Goal: Check status: Check status

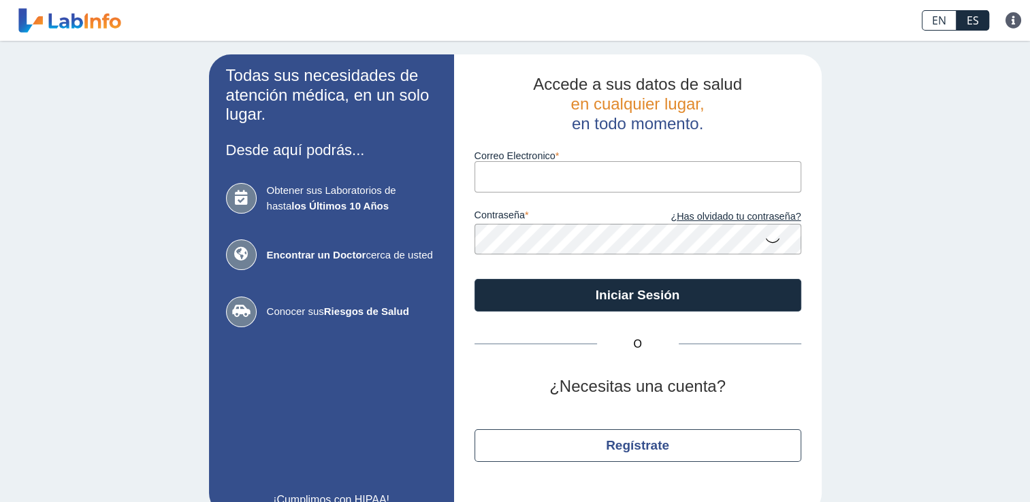
type input "[EMAIL_ADDRESS][DOMAIN_NAME]"
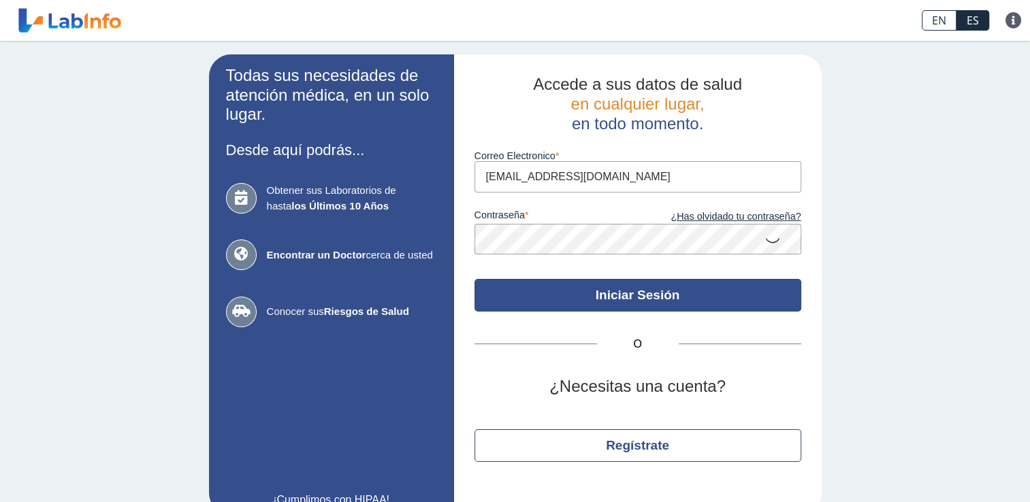
click at [611, 293] on button "Iniciar Sesión" at bounding box center [638, 295] width 327 height 33
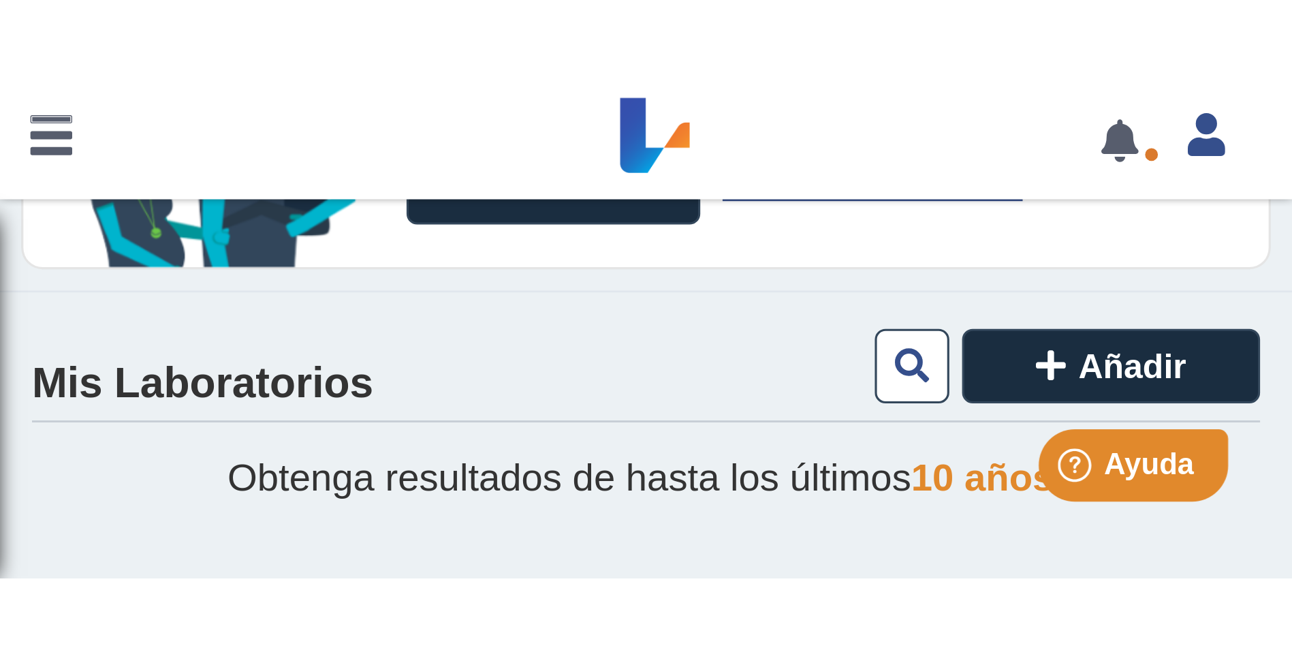
scroll to position [4, 0]
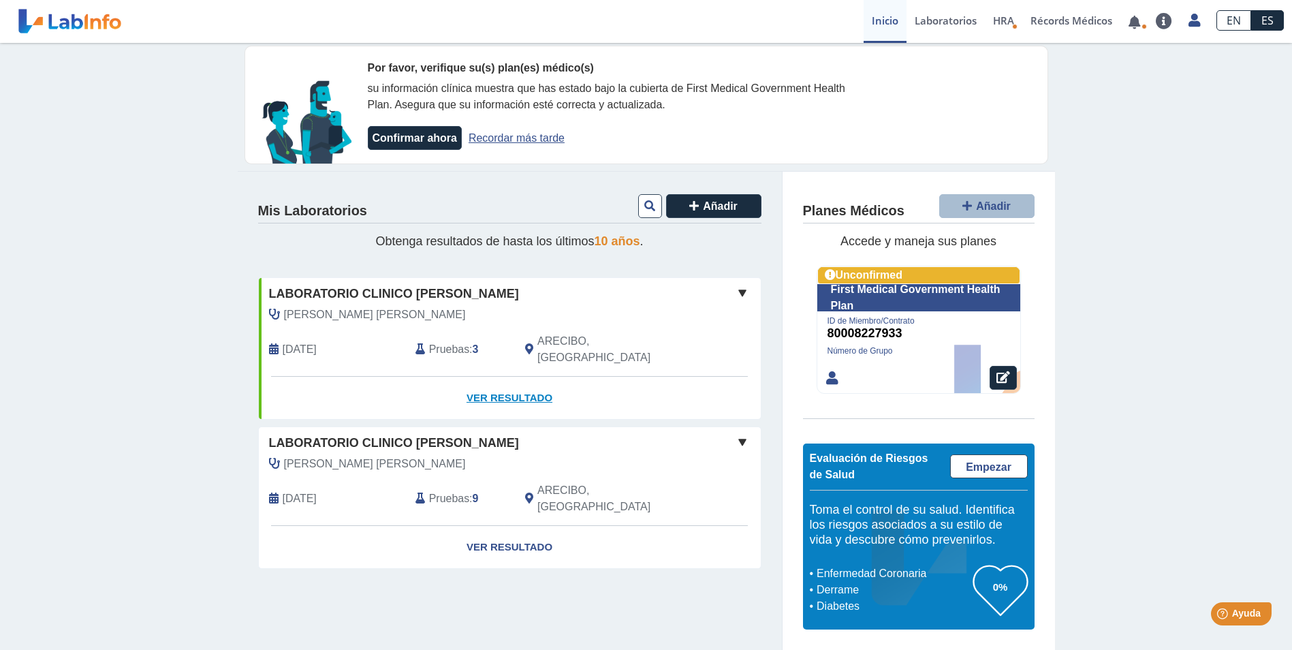
click at [532, 378] on link "Ver Resultado" at bounding box center [510, 398] width 502 height 43
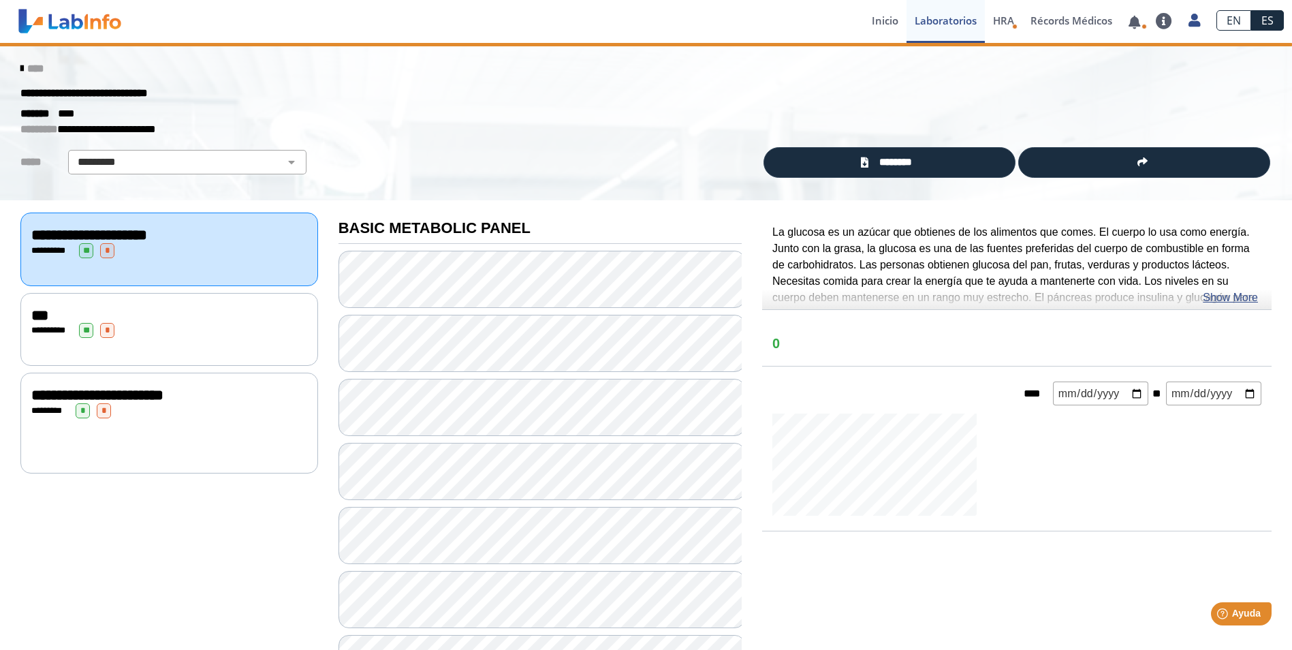
scroll to position [4, 0]
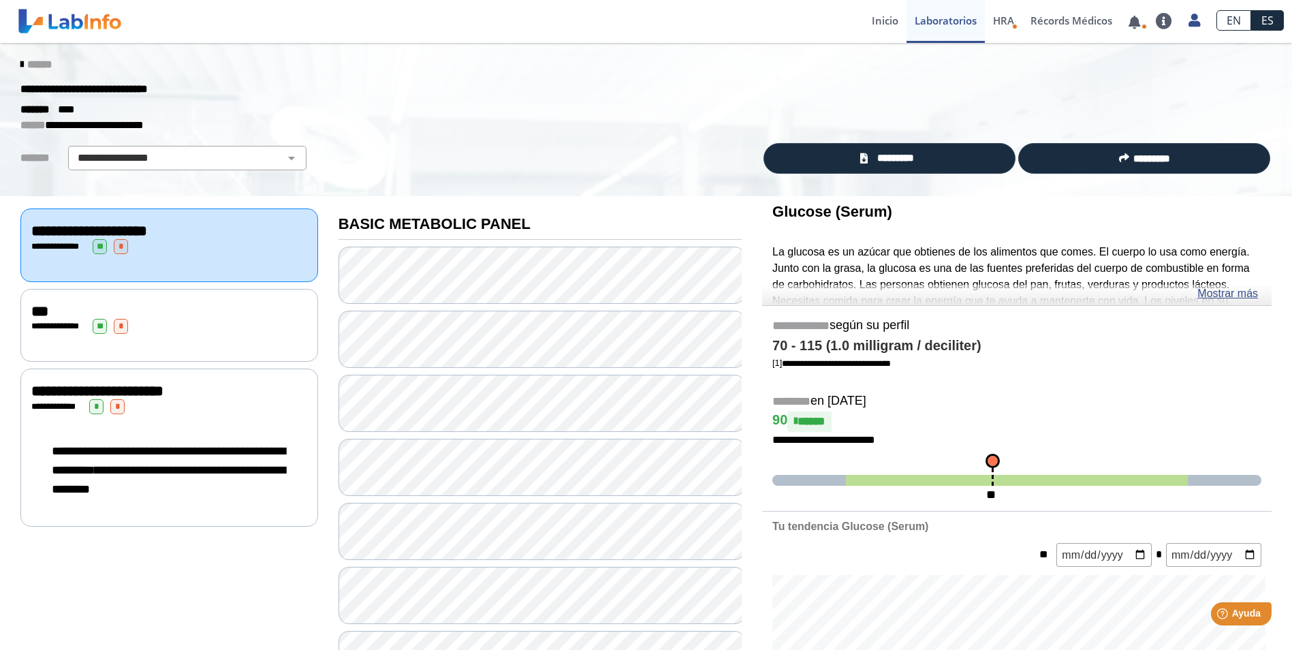
click at [189, 430] on div "**********" at bounding box center [169, 470] width 276 height 84
